Goal: Task Accomplishment & Management: Use online tool/utility

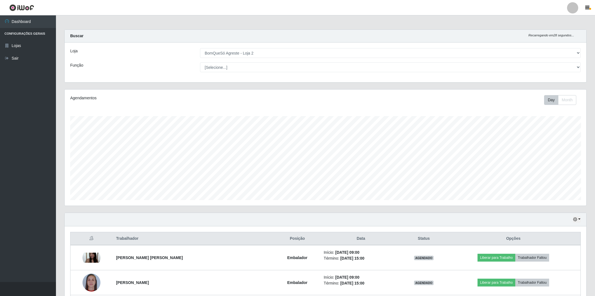
select select "214"
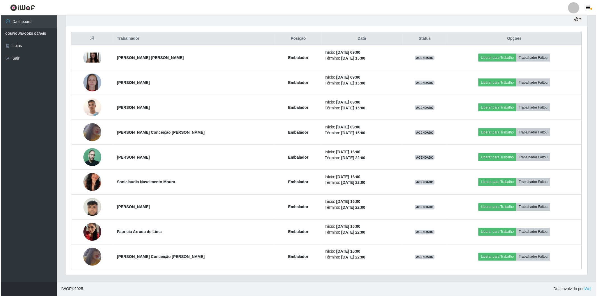
scroll to position [169, 0]
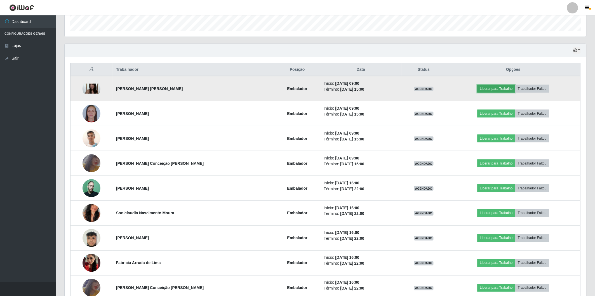
click at [480, 90] on button "Liberar para Trabalho" at bounding box center [497, 89] width 38 height 8
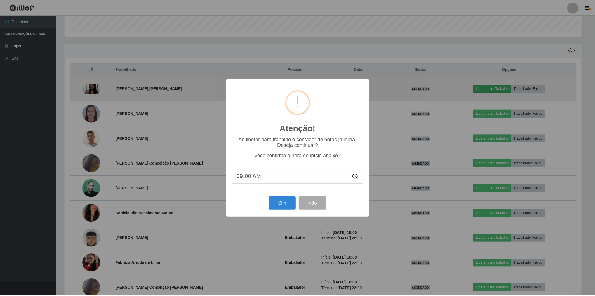
scroll to position [116, 519]
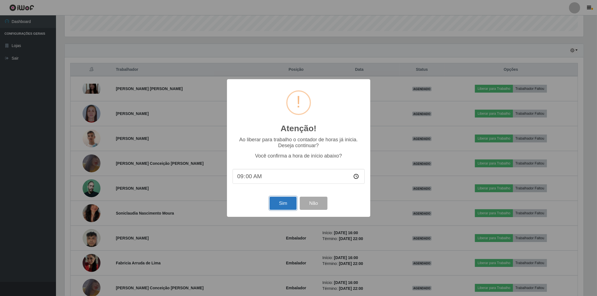
click at [289, 202] on button "Sim" at bounding box center [283, 203] width 27 height 13
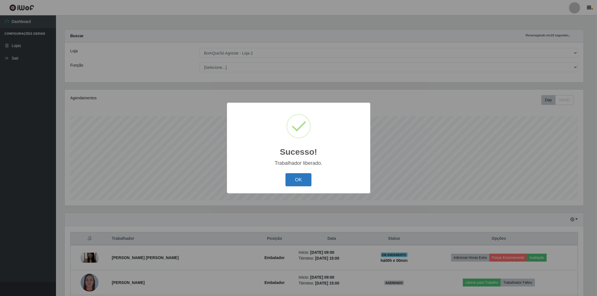
click at [301, 178] on button "OK" at bounding box center [298, 179] width 26 height 13
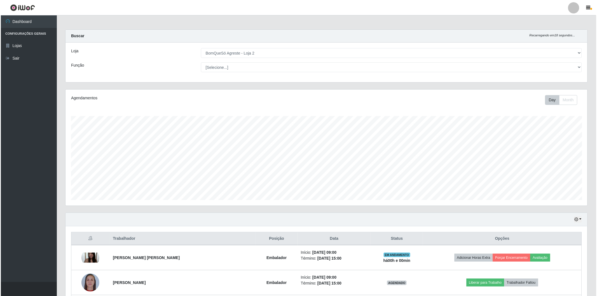
scroll to position [62, 0]
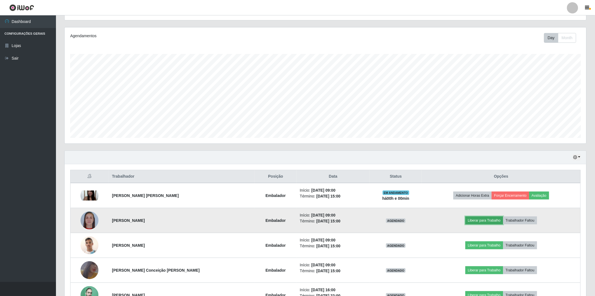
click at [473, 217] on button "Liberar para Trabalho" at bounding box center [485, 221] width 38 height 8
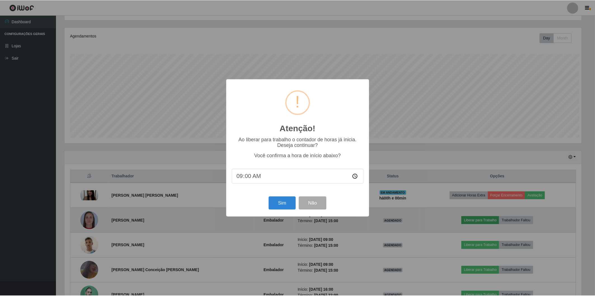
scroll to position [116, 519]
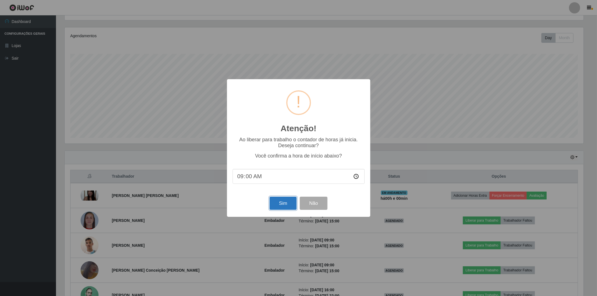
click at [284, 202] on button "Sim" at bounding box center [283, 203] width 27 height 13
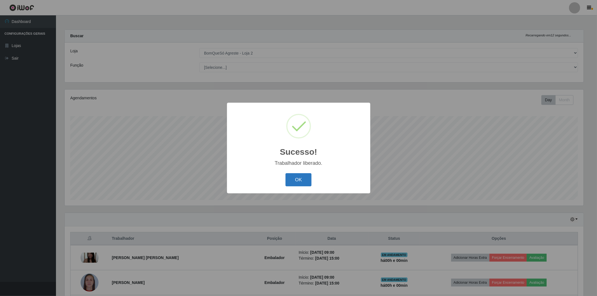
click at [295, 182] on button "OK" at bounding box center [298, 179] width 26 height 13
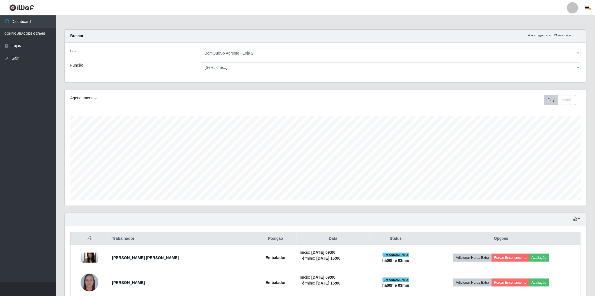
scroll to position [62, 0]
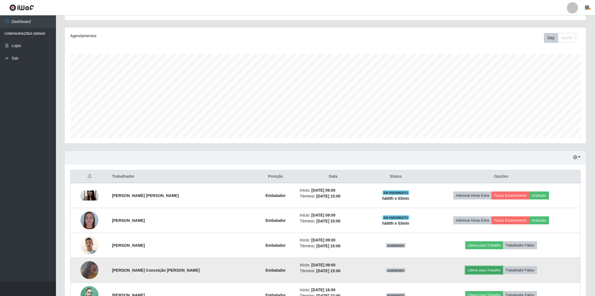
click at [478, 270] on button "Liberar para Trabalho" at bounding box center [485, 270] width 38 height 8
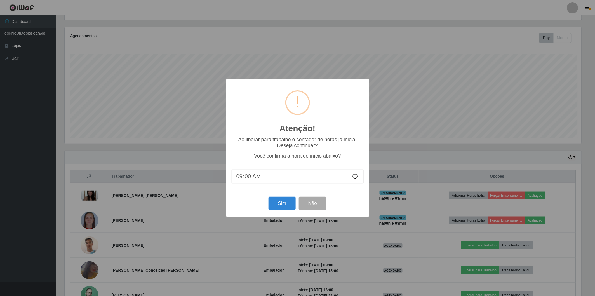
scroll to position [116, 519]
click at [278, 203] on button "Sim" at bounding box center [283, 203] width 27 height 13
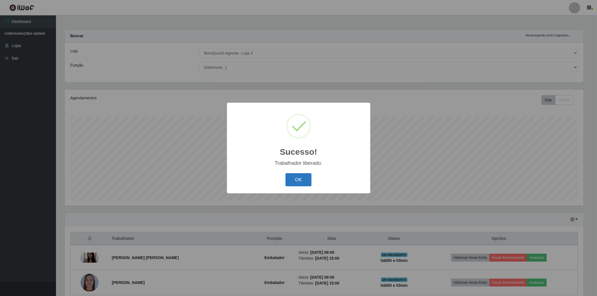
click at [304, 178] on button "OK" at bounding box center [298, 179] width 26 height 13
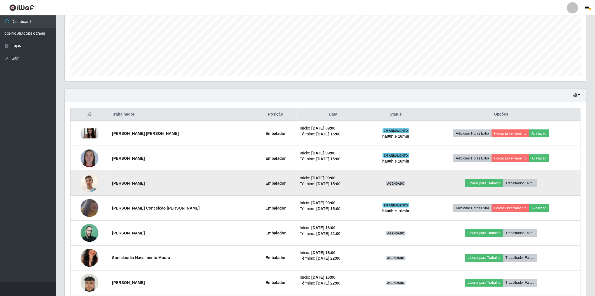
scroll to position [155, 0]
